Goal: Information Seeking & Learning: Learn about a topic

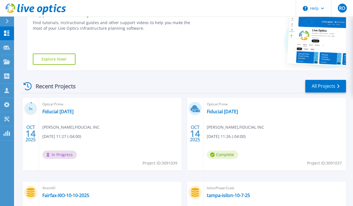
scroll to position [101, 0]
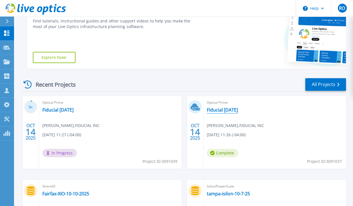
click at [220, 111] on link "Fiducial [DATE]" at bounding box center [222, 110] width 31 height 6
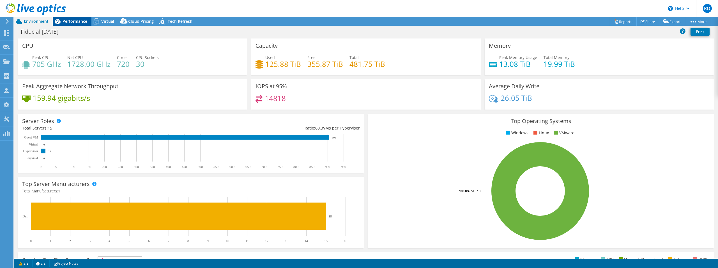
click at [66, 22] on span "Performance" at bounding box center [75, 21] width 25 height 5
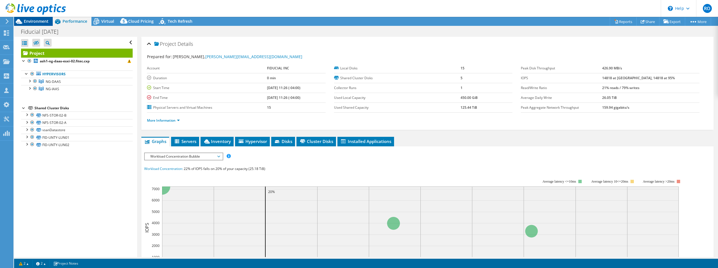
click at [40, 22] on span "Environment" at bounding box center [36, 21] width 25 height 5
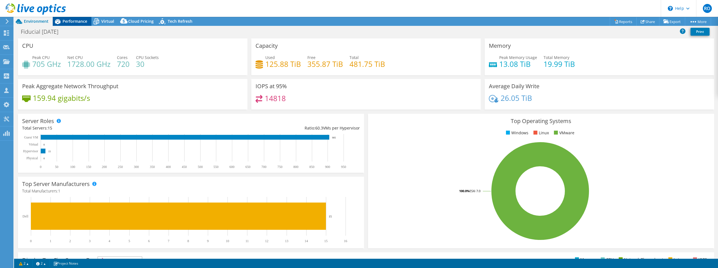
click at [72, 20] on span "Performance" at bounding box center [75, 21] width 25 height 5
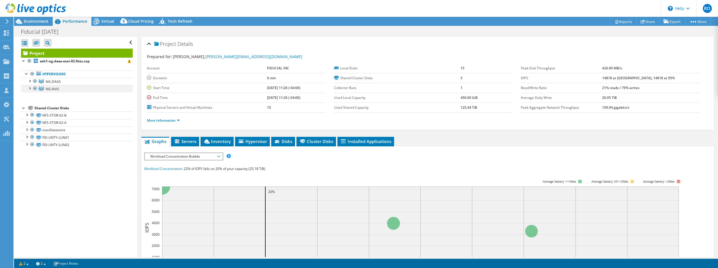
click at [35, 88] on div at bounding box center [35, 88] width 6 height 7
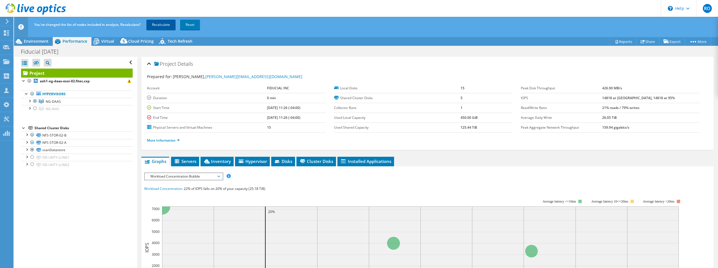
click at [163, 25] on link "Recalculate" at bounding box center [160, 25] width 29 height 10
click at [220, 158] on span "Inventory" at bounding box center [216, 161] width 27 height 6
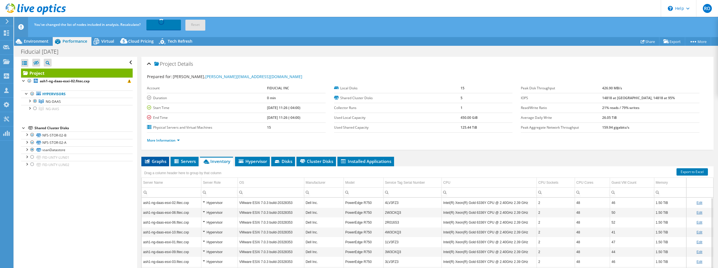
click at [162, 160] on span "Graphs" at bounding box center [155, 161] width 22 height 6
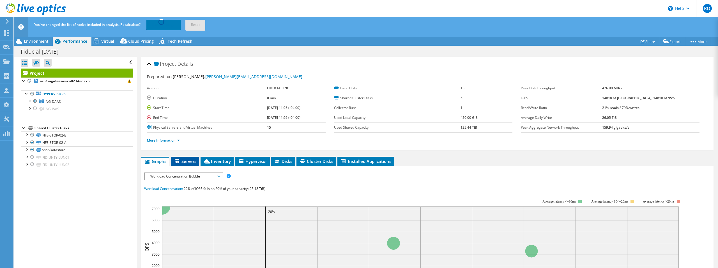
click at [189, 162] on span "Servers" at bounding box center [185, 161] width 22 height 6
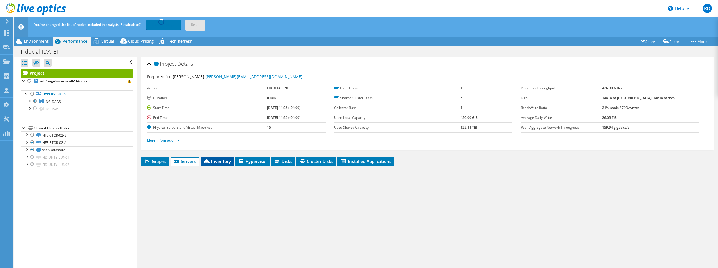
click at [213, 160] on span "Inventory" at bounding box center [216, 161] width 27 height 6
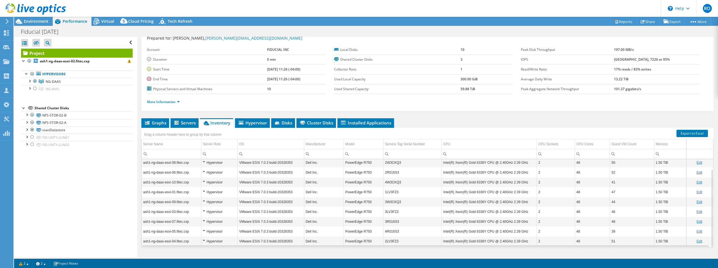
scroll to position [29, 0]
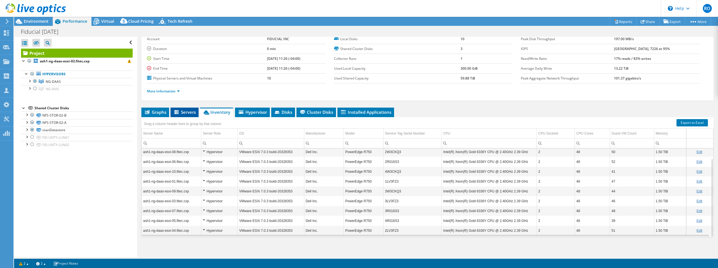
click at [183, 111] on span "Servers" at bounding box center [184, 112] width 22 height 6
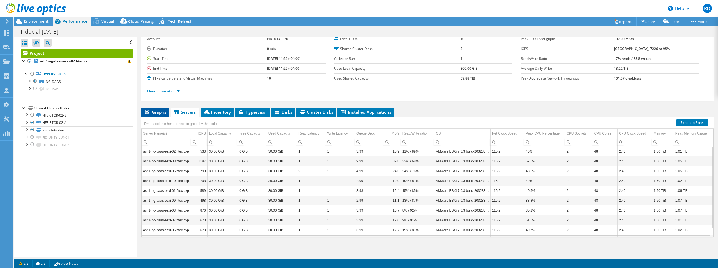
click at [156, 112] on span "Graphs" at bounding box center [155, 112] width 22 height 6
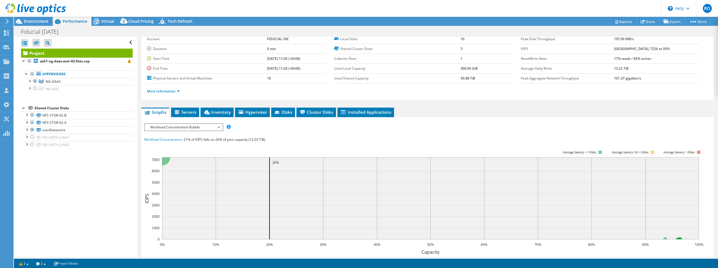
click at [181, 124] on span "Workload Concentration Bubble" at bounding box center [184, 127] width 72 height 7
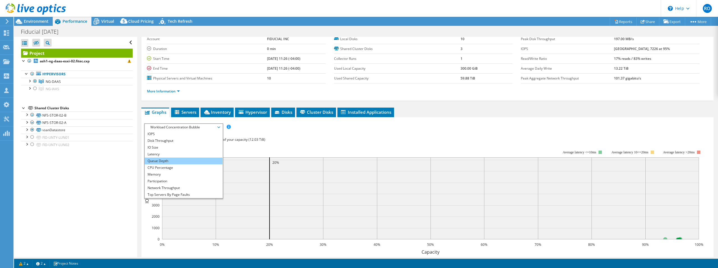
click at [164, 162] on li "Queue Depth" at bounding box center [184, 160] width 78 height 7
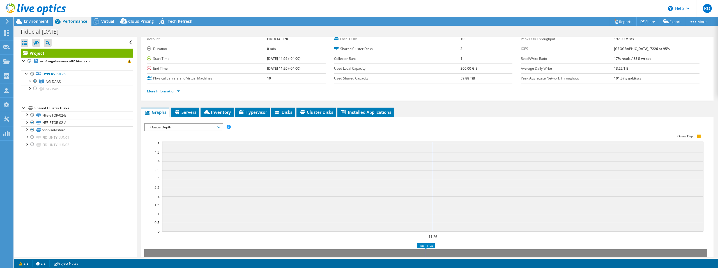
click at [164, 128] on span "Queue Depth" at bounding box center [184, 127] width 72 height 7
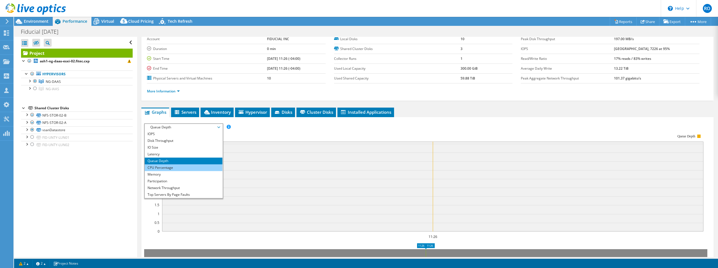
click at [169, 169] on li "CPU Percentage" at bounding box center [184, 167] width 78 height 7
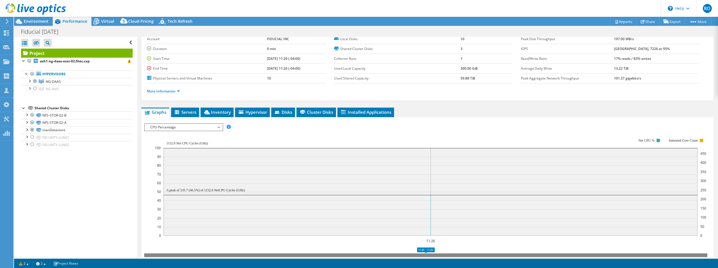
click at [165, 126] on span "CPU Percentage" at bounding box center [184, 127] width 72 height 7
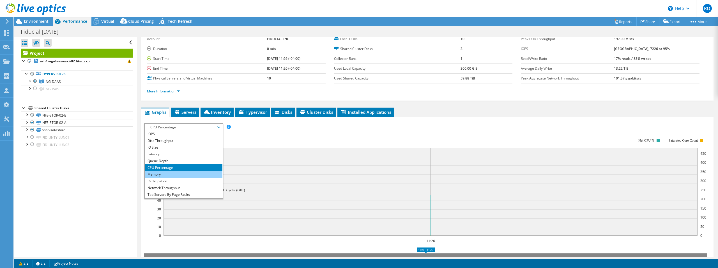
click at [165, 173] on li "Memory" at bounding box center [184, 174] width 78 height 7
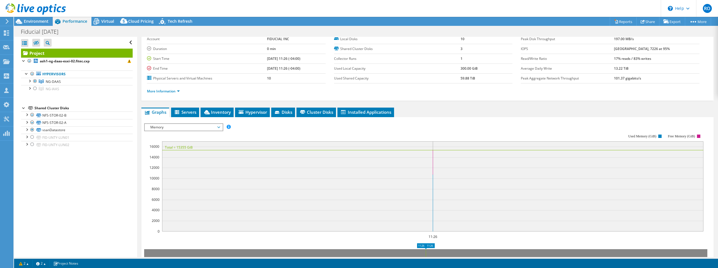
click at [176, 129] on span "Memory" at bounding box center [184, 127] width 72 height 7
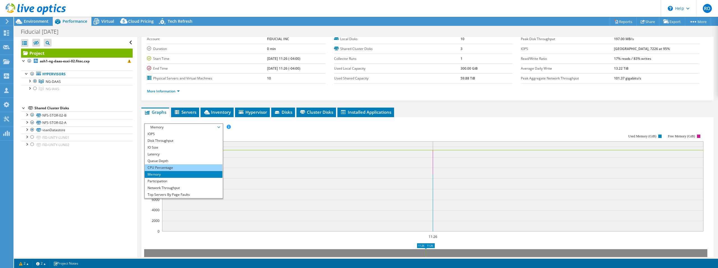
click at [172, 164] on li "CPU Percentage" at bounding box center [184, 167] width 78 height 7
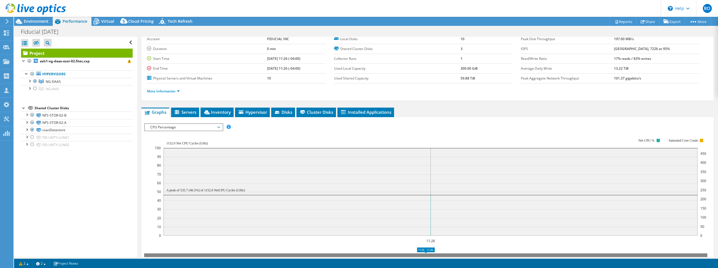
click at [169, 128] on span "CPU Percentage" at bounding box center [184, 127] width 72 height 7
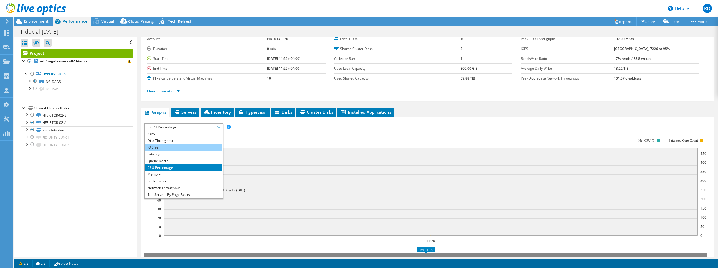
click at [156, 148] on li "IO Size" at bounding box center [184, 147] width 78 height 7
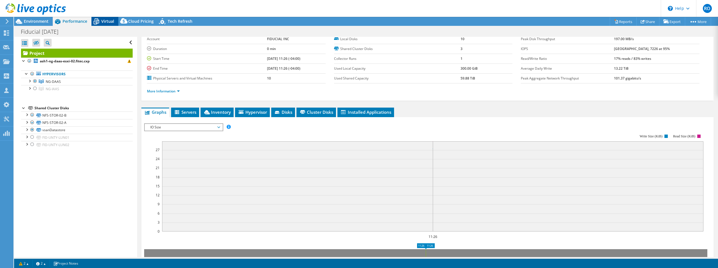
click at [104, 23] on span "Virtual" at bounding box center [107, 21] width 13 height 5
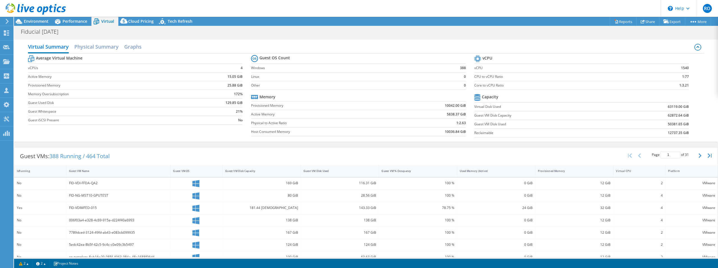
click at [12, 6] on icon at bounding box center [36, 9] width 60 height 12
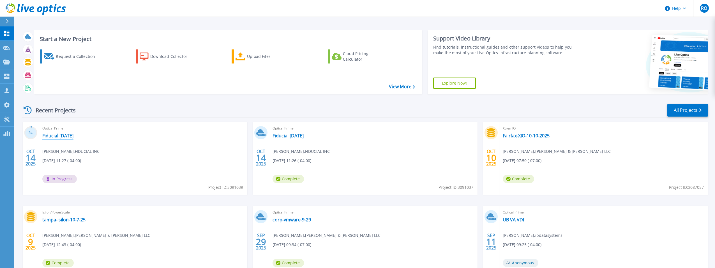
click at [57, 135] on link "Fiducial [DATE]" at bounding box center [57, 136] width 31 height 6
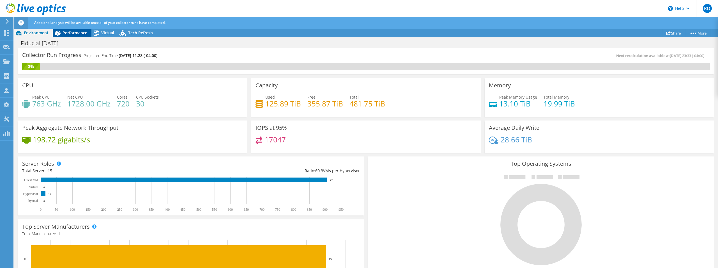
click at [72, 34] on span "Performance" at bounding box center [75, 32] width 25 height 5
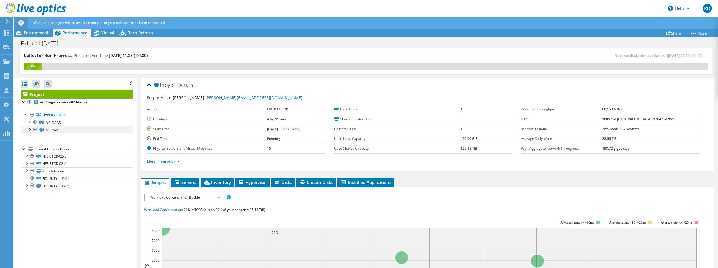
click at [35, 128] on div at bounding box center [35, 129] width 6 height 7
click at [34, 129] on div at bounding box center [35, 129] width 6 height 7
click at [36, 129] on div at bounding box center [35, 129] width 6 height 7
click at [187, 196] on span "Workload Concentration Bubble" at bounding box center [184, 197] width 72 height 7
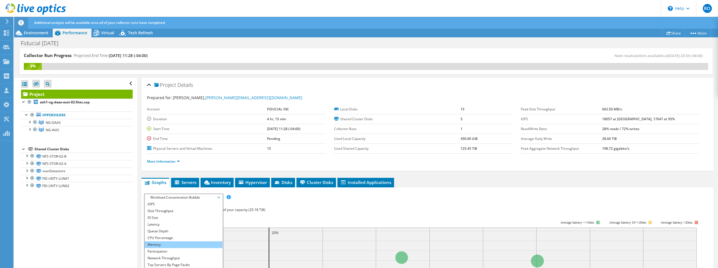
click at [160, 243] on li "Memory" at bounding box center [184, 244] width 78 height 7
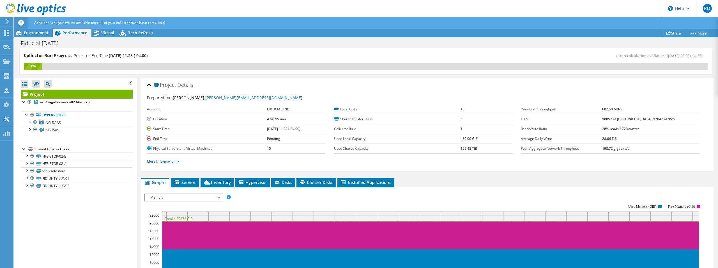
click at [154, 197] on span "Memory" at bounding box center [184, 197] width 72 height 7
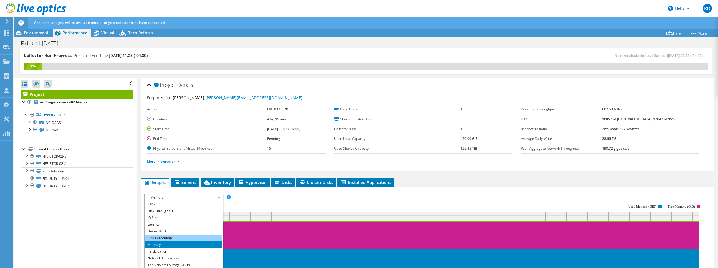
click at [159, 239] on li "CPU Percentage" at bounding box center [184, 237] width 78 height 7
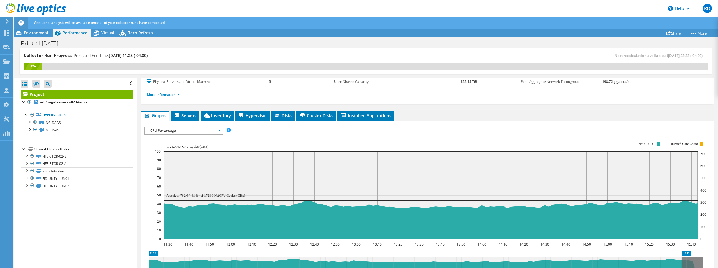
scroll to position [72, 0]
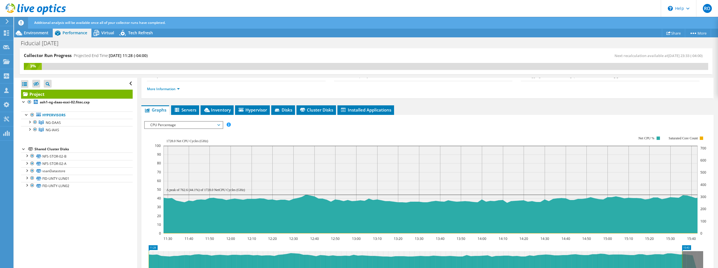
click at [194, 126] on span "CPU Percentage" at bounding box center [184, 124] width 72 height 7
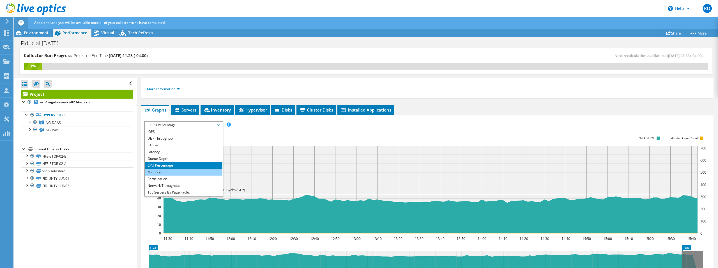
click at [159, 169] on li "Memory" at bounding box center [184, 172] width 78 height 7
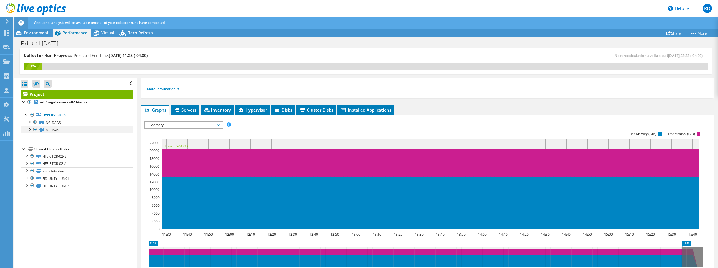
click at [35, 129] on div at bounding box center [35, 129] width 6 height 7
click at [36, 129] on div at bounding box center [35, 129] width 6 height 7
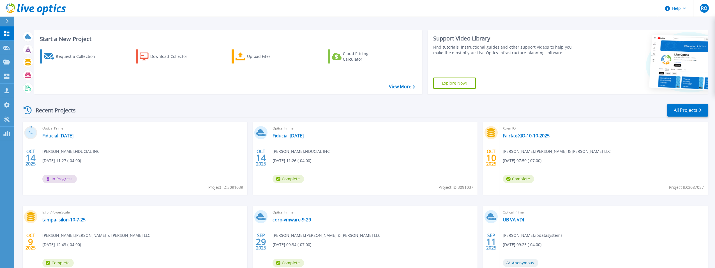
click at [183, 233] on div "Isilon/PowerScale tampa-isilon-10-7-25 [PERSON_NAME] , [PERSON_NAME] & [PERSON_…" at bounding box center [143, 242] width 208 height 73
